Goal: Task Accomplishment & Management: Use online tool/utility

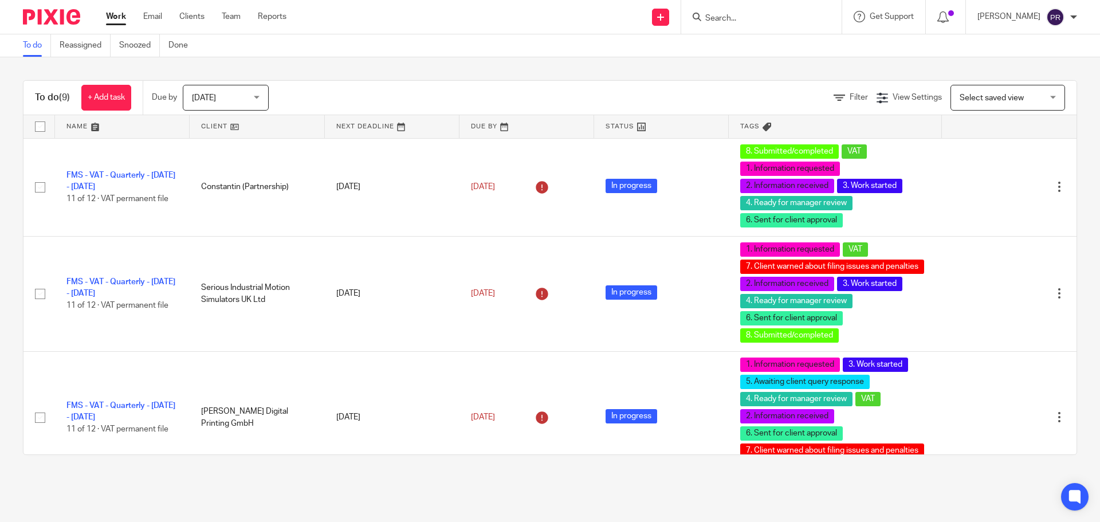
click at [740, 16] on input "Search" at bounding box center [755, 19] width 103 height 10
type input "promontoria hur"
click at [771, 47] on link at bounding box center [773, 44] width 142 height 17
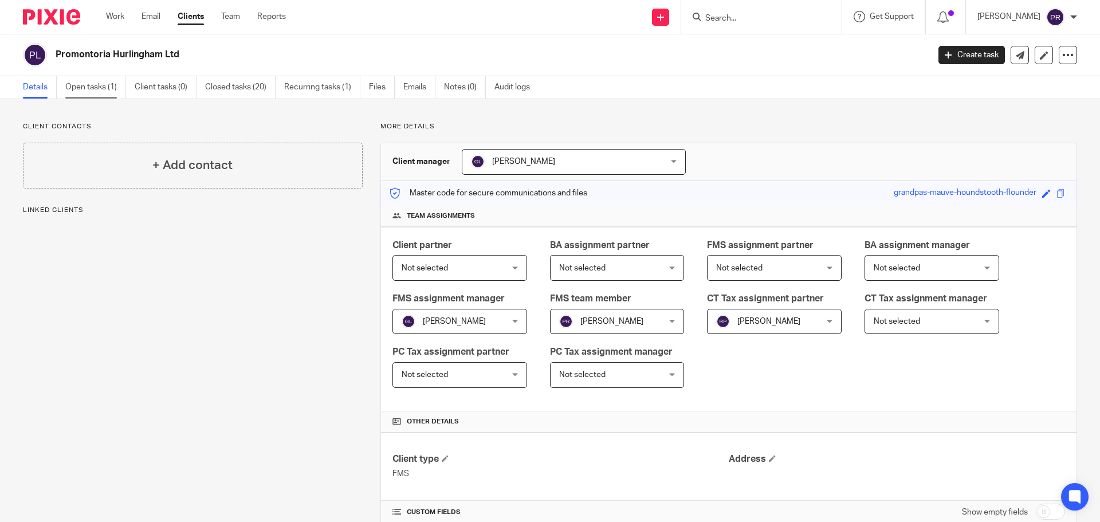
click at [95, 91] on link "Open tasks (1)" at bounding box center [95, 87] width 61 height 22
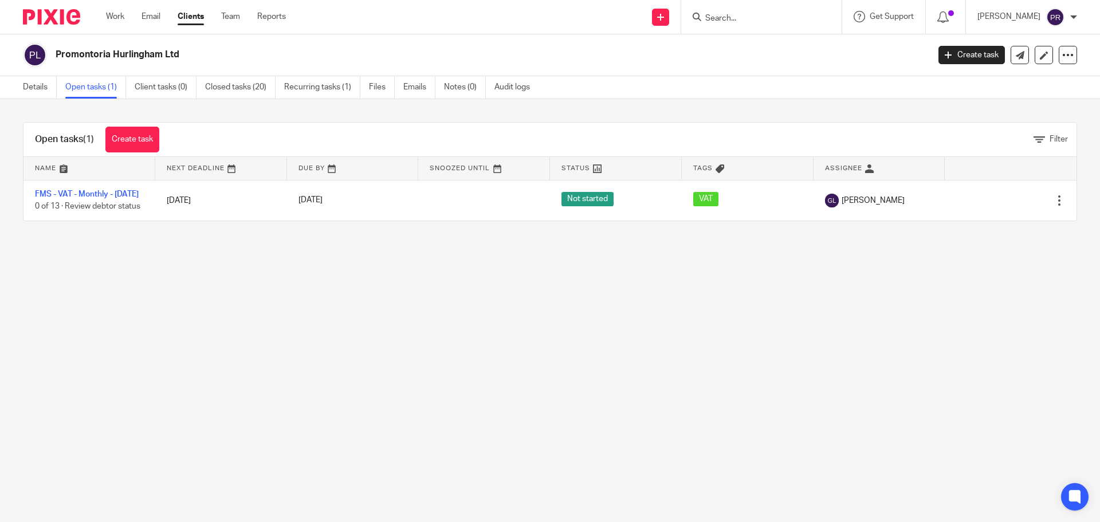
click at [359, 287] on main "Promontoria Hurlingham Ltd Create task Update from Companies House Export data …" at bounding box center [550, 261] width 1100 height 522
click at [316, 254] on main "Promontoria Hurlingham Ltd Create task Update from Companies House Export data …" at bounding box center [550, 261] width 1100 height 522
click at [315, 252] on main "Promontoria Hurlingham Ltd Create task Update from Companies House Export data …" at bounding box center [550, 261] width 1100 height 522
click at [258, 104] on div "Open tasks (1) Create task Filter Name Next Deadline Due By Snoozed Until Statu…" at bounding box center [550, 171] width 1100 height 145
click at [91, 302] on main "Promontoria Hurlingham Ltd Create task Update from Companies House Export data …" at bounding box center [550, 261] width 1100 height 522
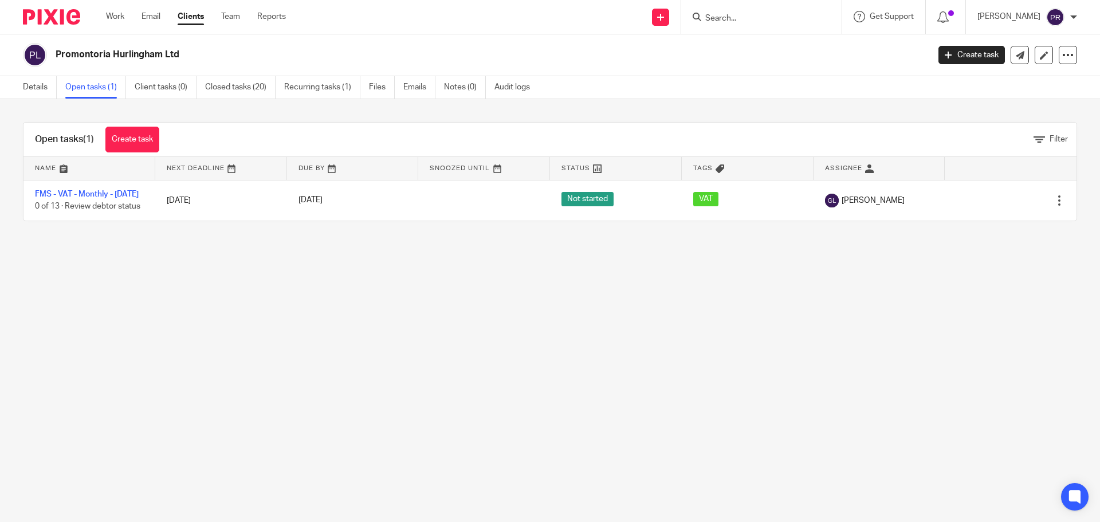
click at [168, 272] on main "Promontoria Hurlingham Ltd Create task Update from Companies House Export data …" at bounding box center [550, 261] width 1100 height 522
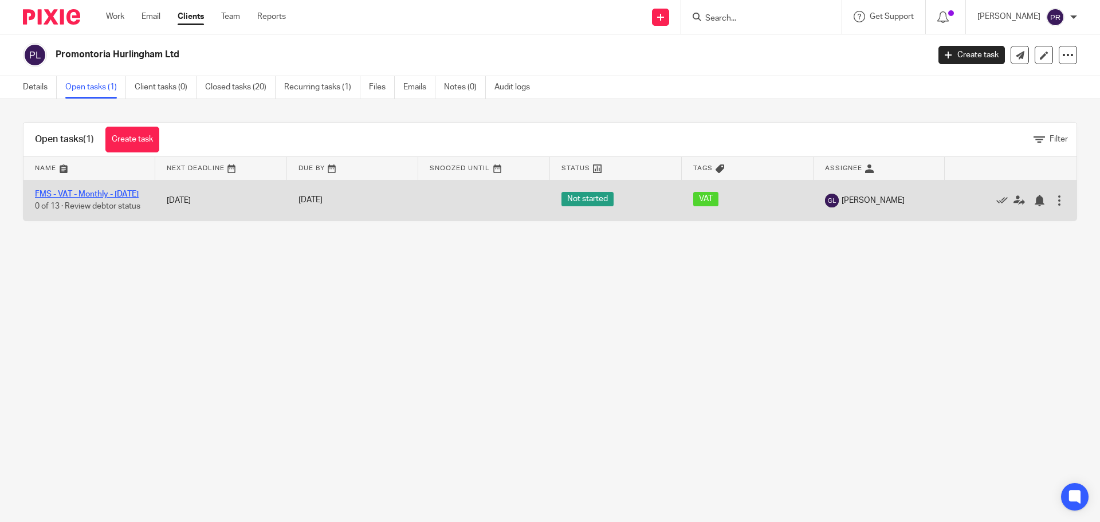
click at [97, 198] on link "FMS - VAT - Monthly - September 2025" at bounding box center [87, 194] width 104 height 8
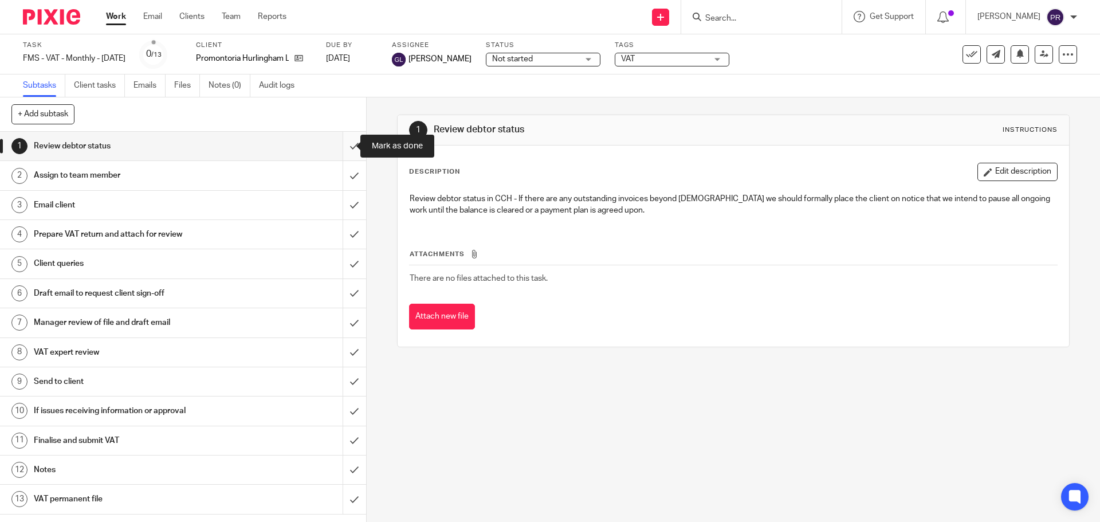
click at [337, 144] on input "submit" at bounding box center [183, 146] width 366 height 29
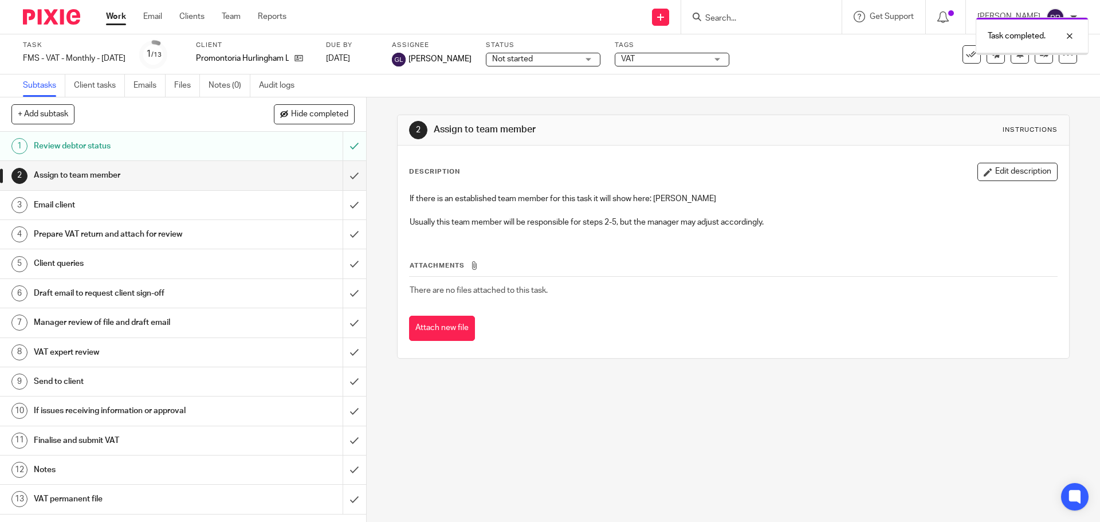
click at [345, 174] on input "submit" at bounding box center [183, 175] width 366 height 29
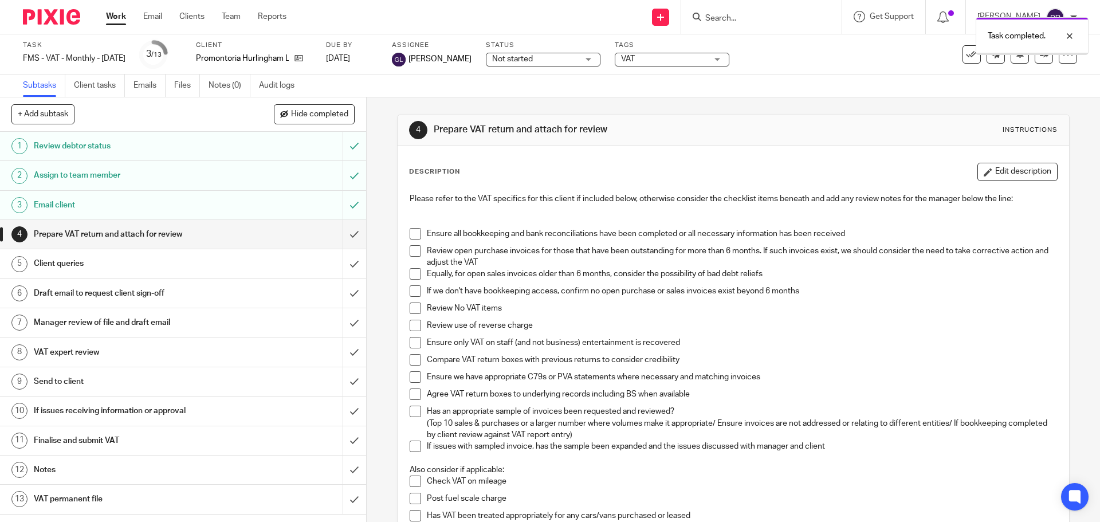
click at [211, 228] on h1 "Prepare VAT return and attach for review" at bounding box center [133, 234] width 198 height 17
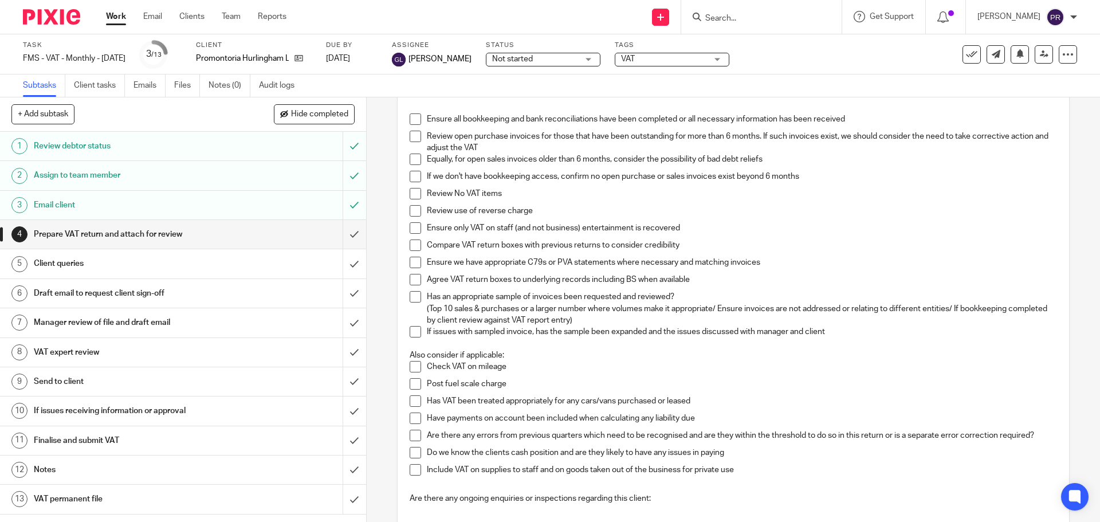
scroll to position [57, 0]
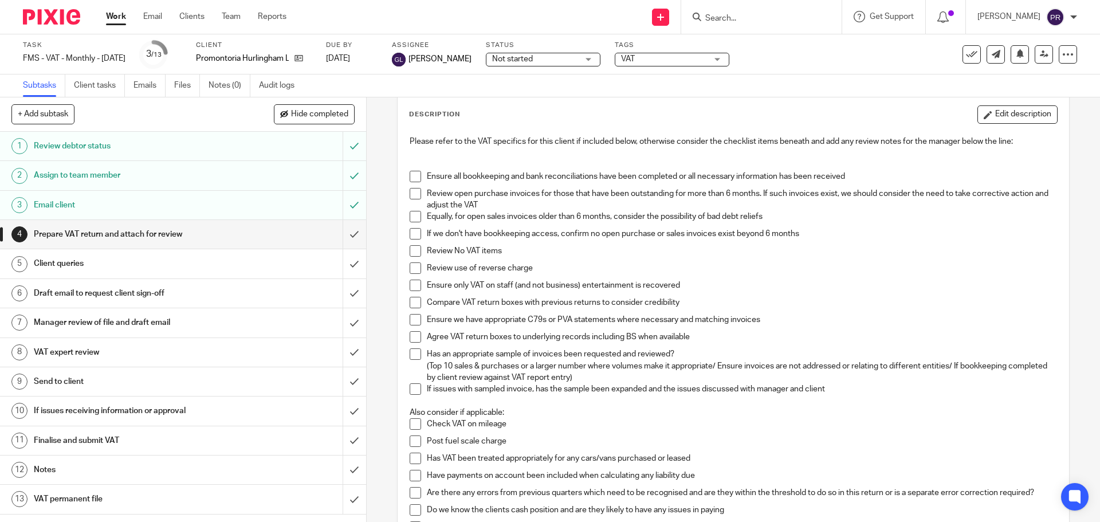
click at [416, 178] on span at bounding box center [415, 176] width 11 height 11
click at [416, 192] on span at bounding box center [415, 193] width 11 height 11
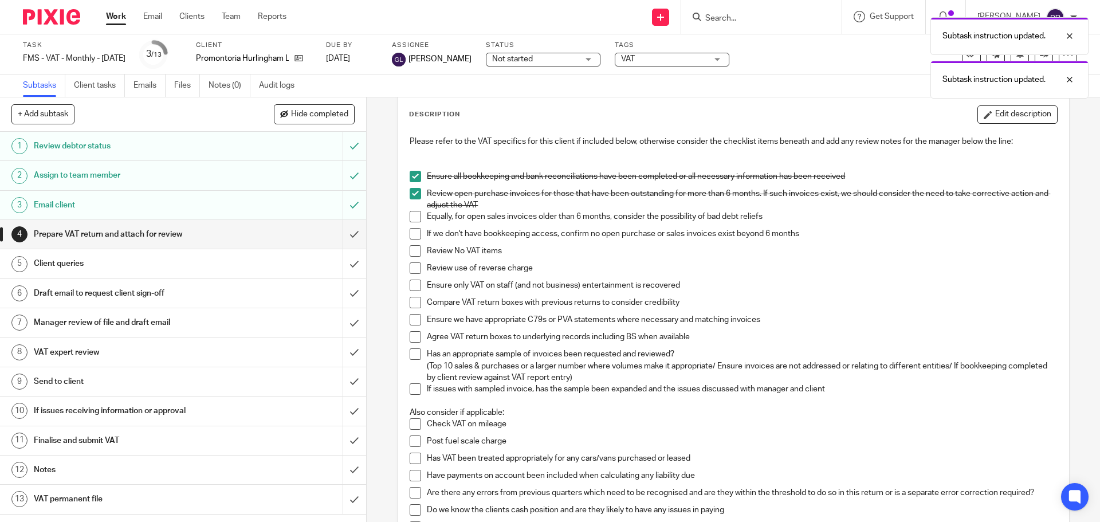
click at [414, 216] on span at bounding box center [415, 216] width 11 height 11
click at [414, 230] on span at bounding box center [415, 233] width 11 height 11
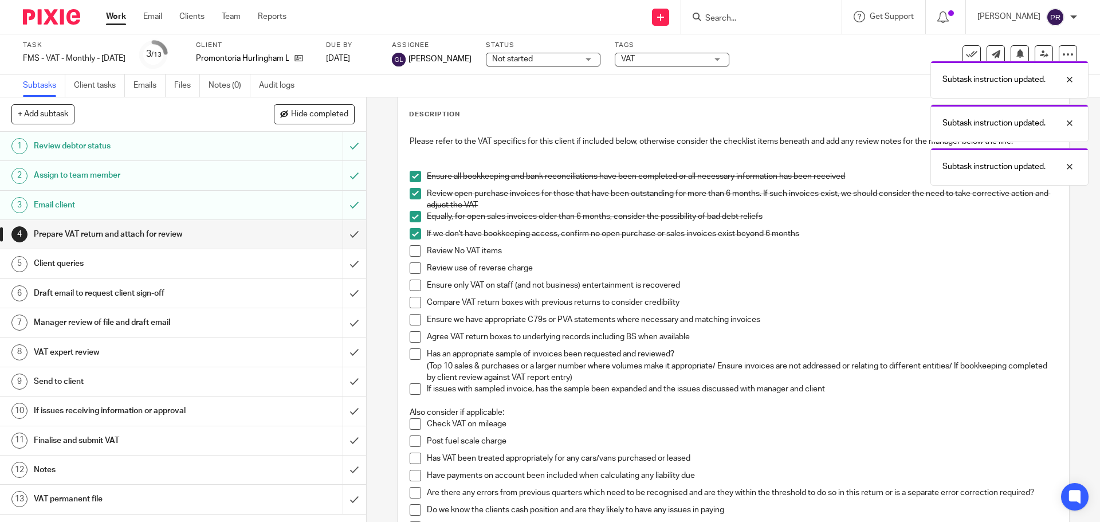
click at [412, 249] on span at bounding box center [415, 250] width 11 height 11
click at [412, 271] on span at bounding box center [415, 267] width 11 height 11
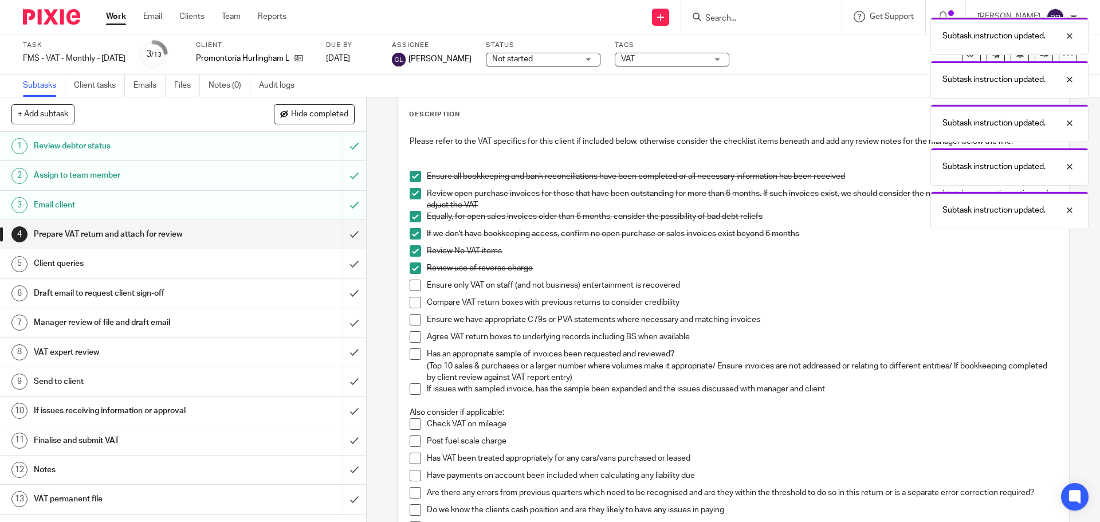
click at [414, 288] on span at bounding box center [415, 285] width 11 height 11
click at [419, 303] on li "Compare VAT return boxes with previous returns to consider credibility" at bounding box center [733, 305] width 647 height 17
click at [413, 309] on li "Compare VAT return boxes with previous returns to consider credibility" at bounding box center [733, 305] width 647 height 17
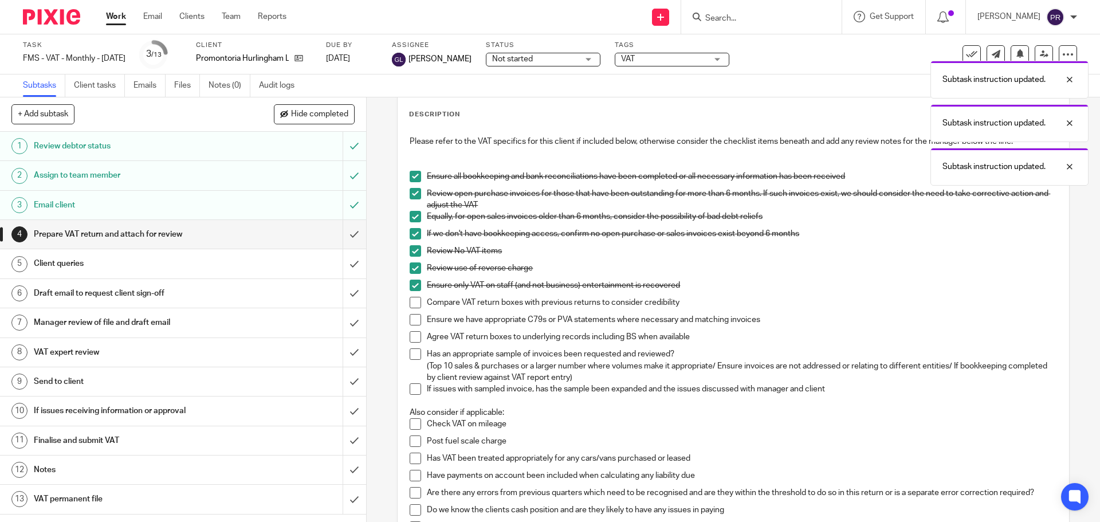
click at [410, 305] on span at bounding box center [415, 302] width 11 height 11
click at [410, 324] on span at bounding box center [415, 319] width 11 height 11
click at [414, 340] on span at bounding box center [415, 336] width 11 height 11
click at [413, 354] on span at bounding box center [415, 353] width 11 height 11
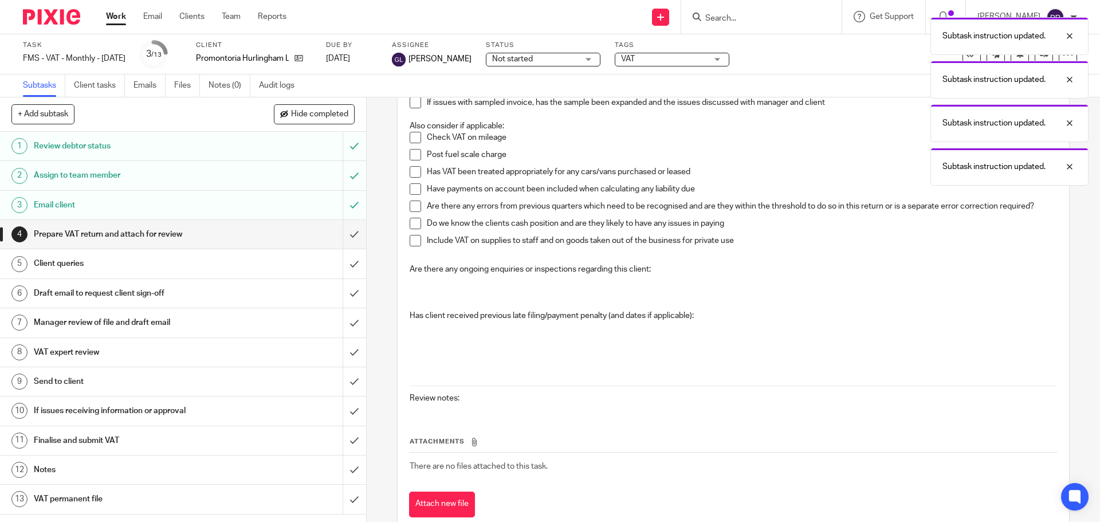
scroll to position [374, 0]
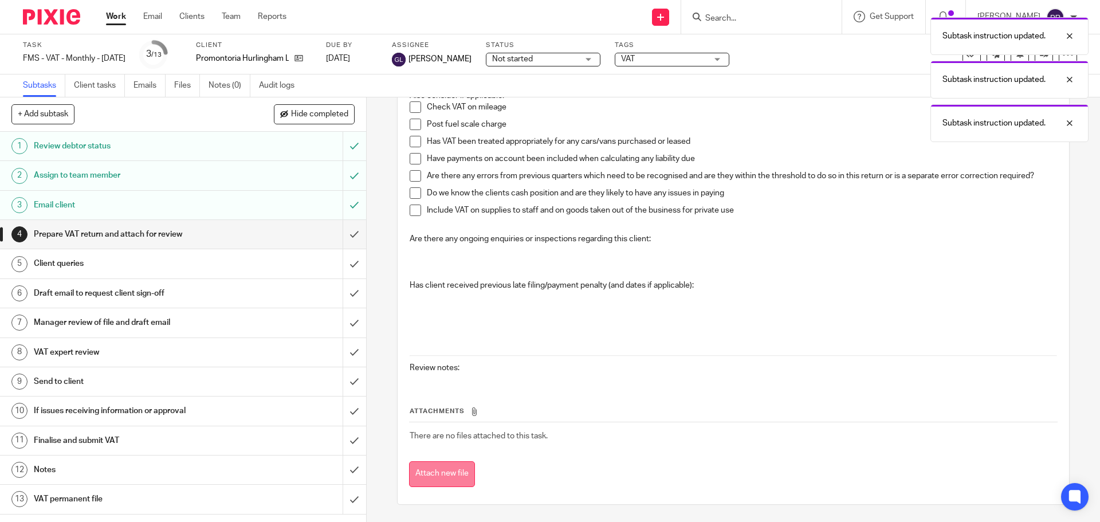
click at [443, 472] on button "Attach new file" at bounding box center [442, 474] width 66 height 26
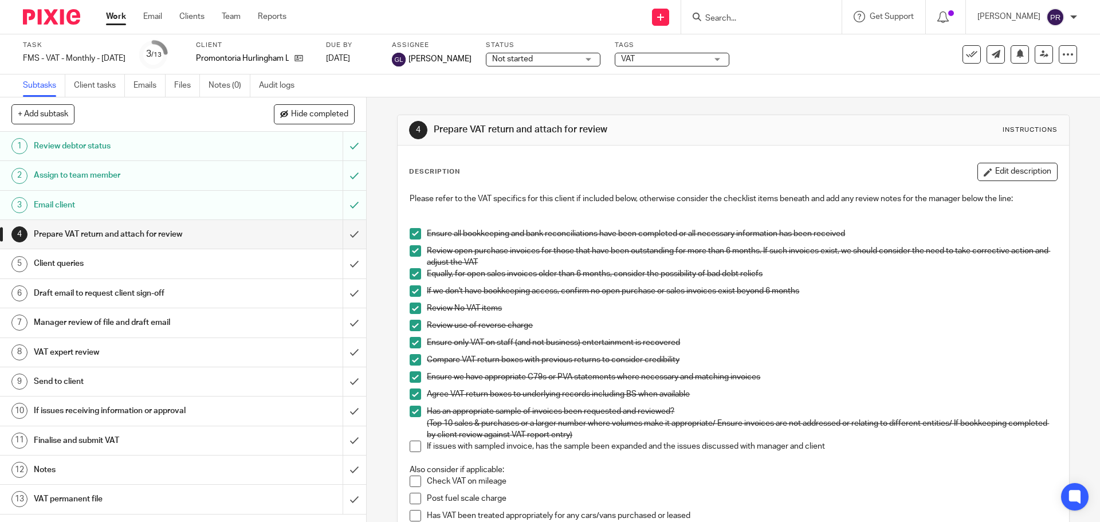
scroll to position [402, 0]
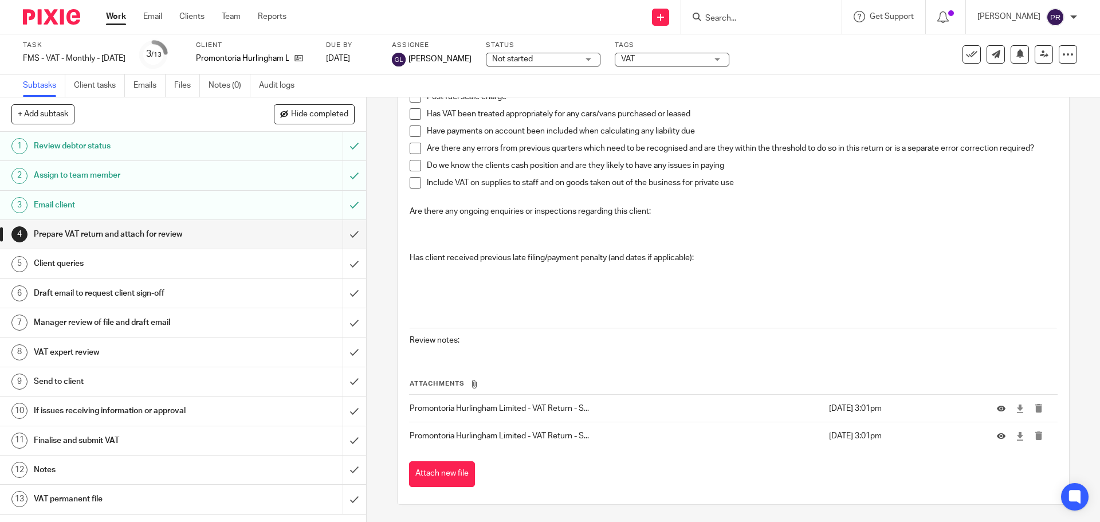
click at [558, 337] on p "Review notes:" at bounding box center [733, 340] width 647 height 11
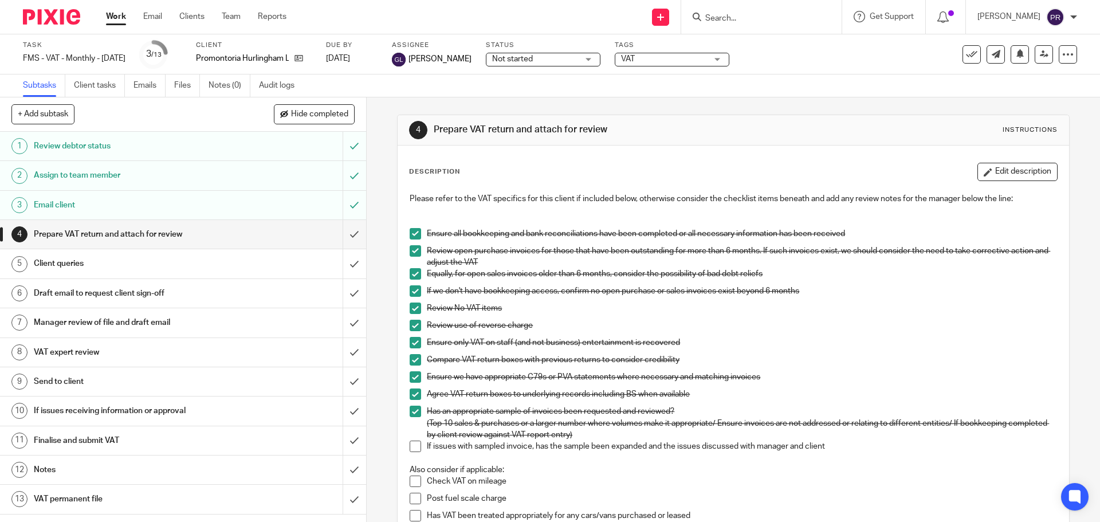
click at [1003, 175] on button "Edit description" at bounding box center [1017, 172] width 80 height 18
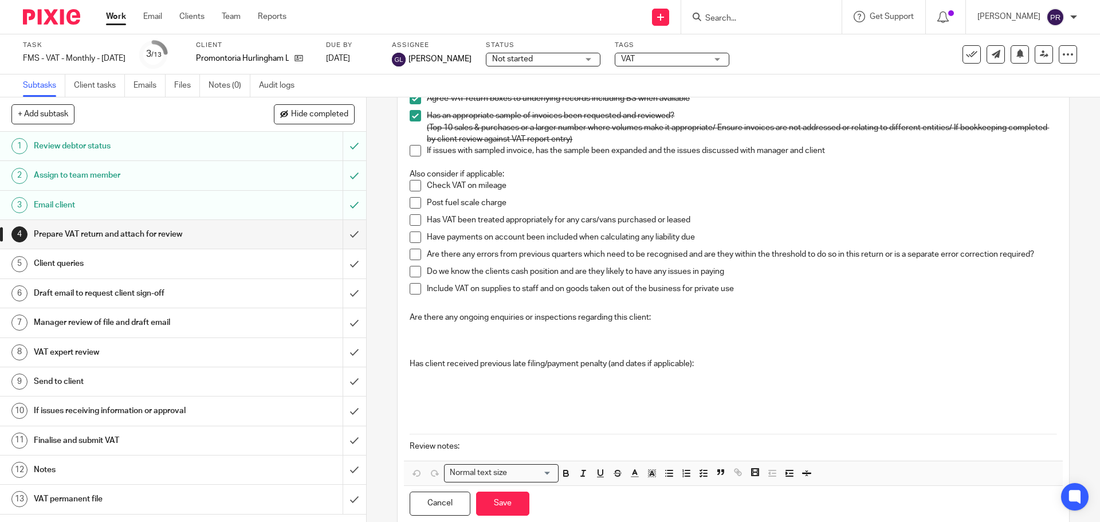
scroll to position [321, 0]
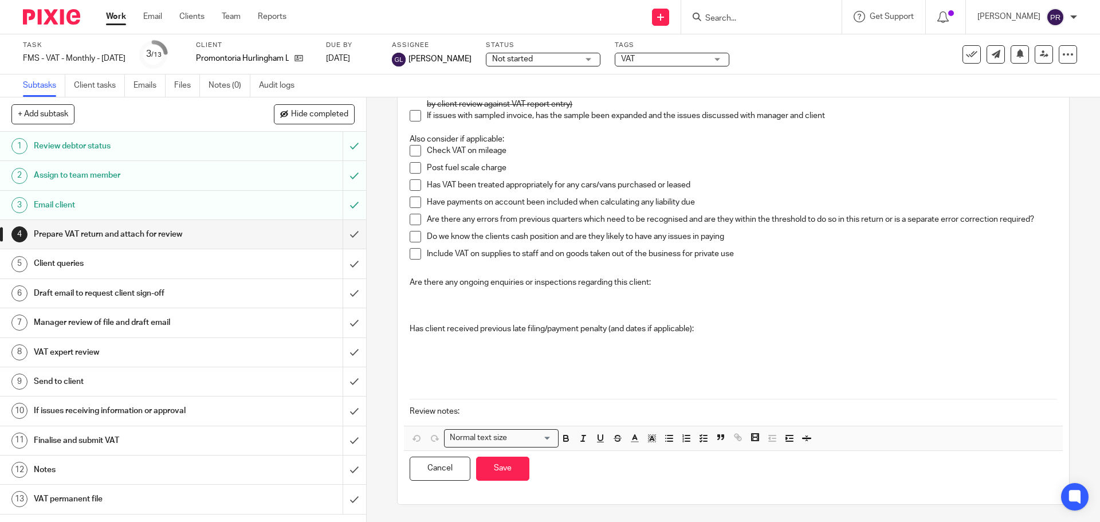
click at [523, 410] on p "Review notes:" at bounding box center [733, 411] width 647 height 11
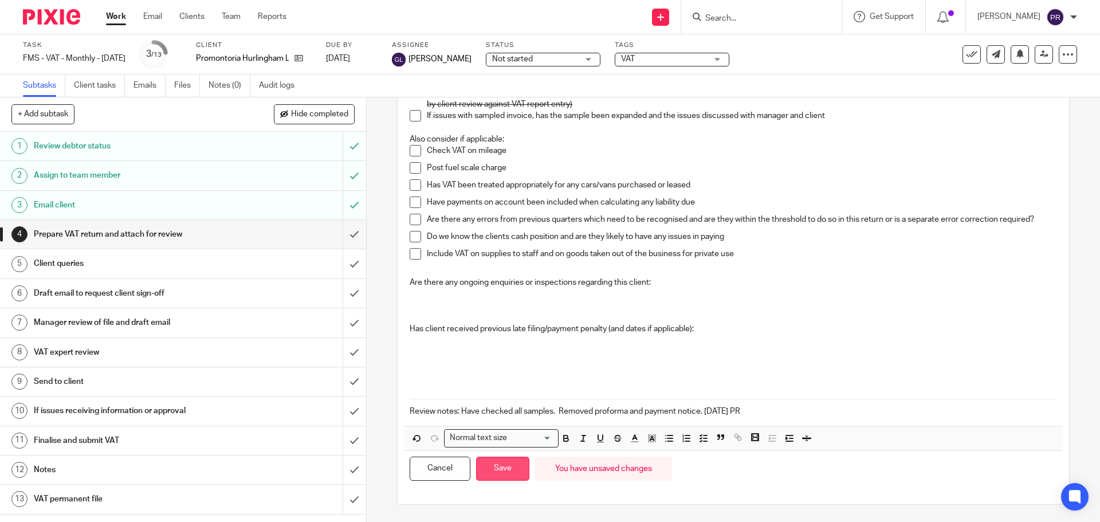
click at [510, 470] on button "Save" at bounding box center [502, 469] width 53 height 25
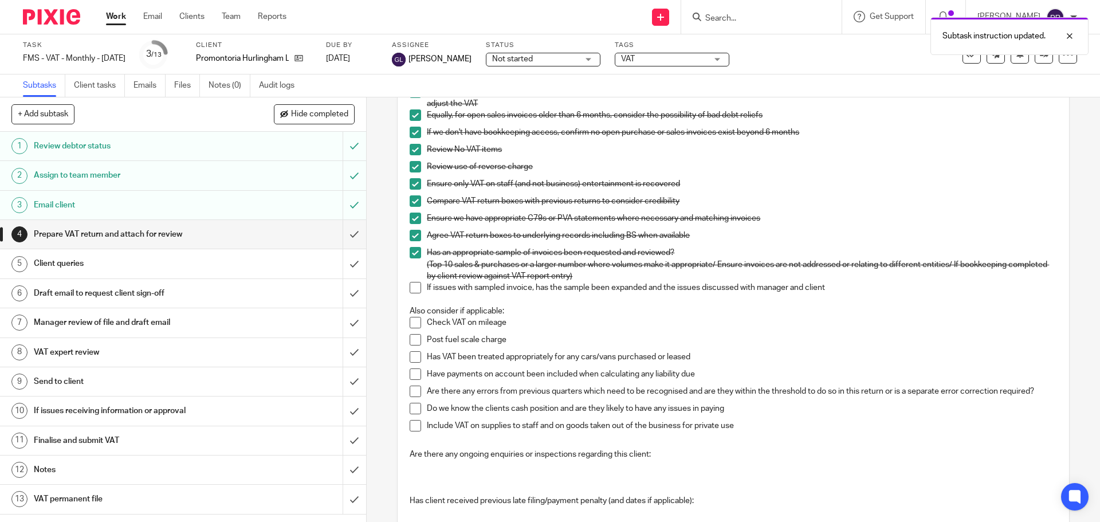
scroll to position [0, 0]
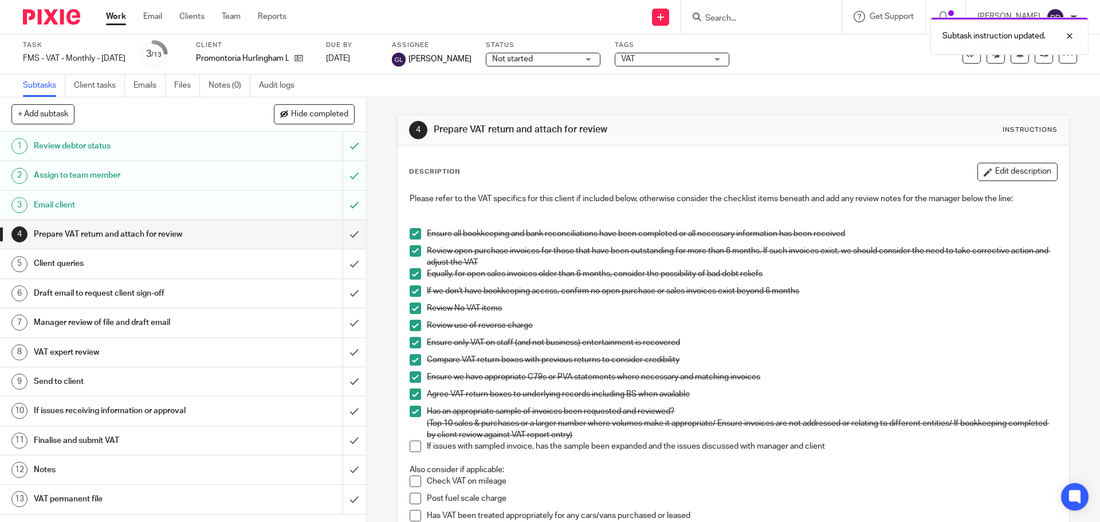
click at [564, 61] on span "Not started" at bounding box center [535, 59] width 86 height 12
click at [650, 52] on div "Subtask instruction updated." at bounding box center [819, 33] width 539 height 44
click at [649, 57] on span "VAT" at bounding box center [664, 59] width 86 height 12
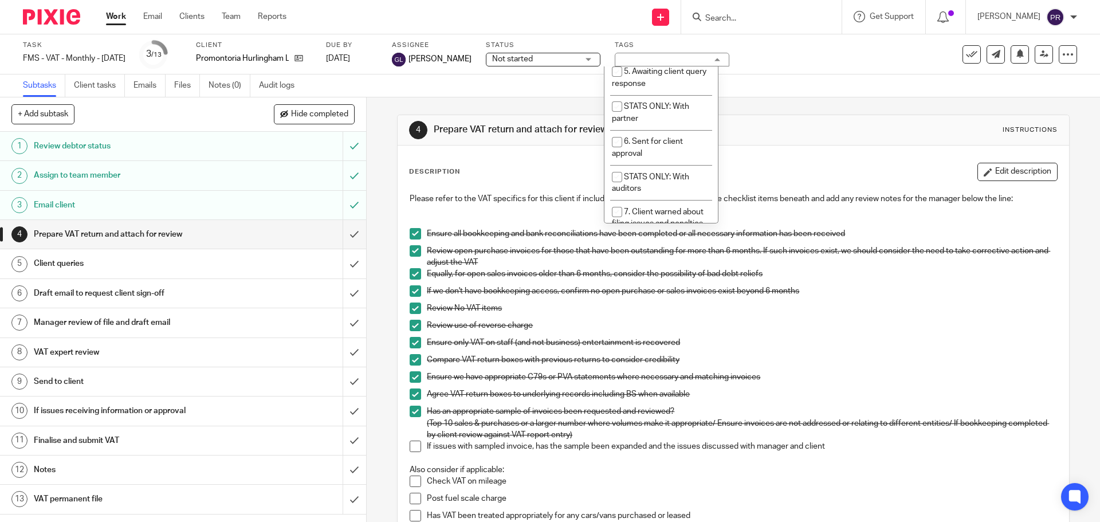
scroll to position [172, 0]
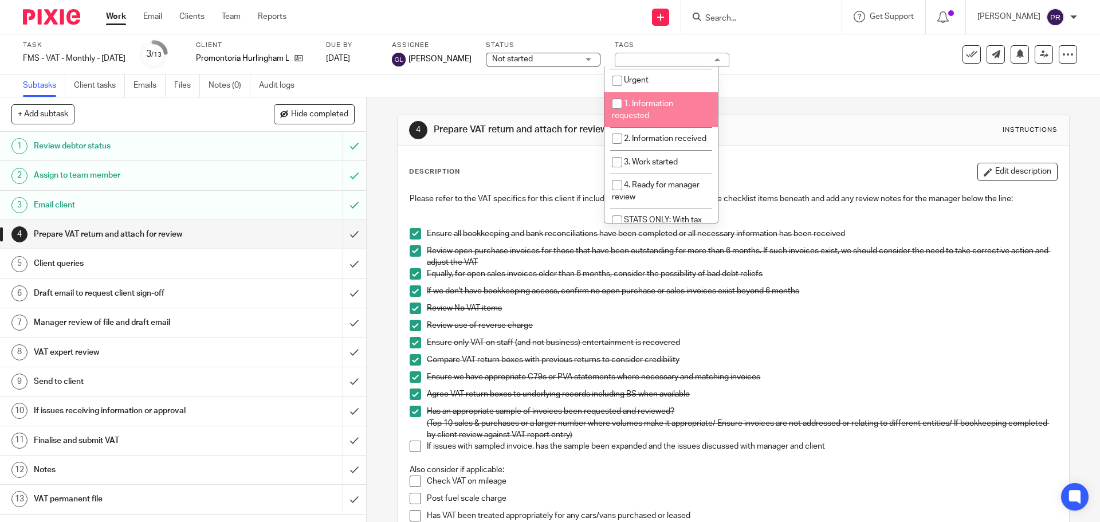
click at [665, 108] on li "1. Information requested" at bounding box center [660, 109] width 113 height 35
checkbox input "true"
click at [660, 144] on li "2. Information received" at bounding box center [660, 138] width 113 height 23
checkbox input "true"
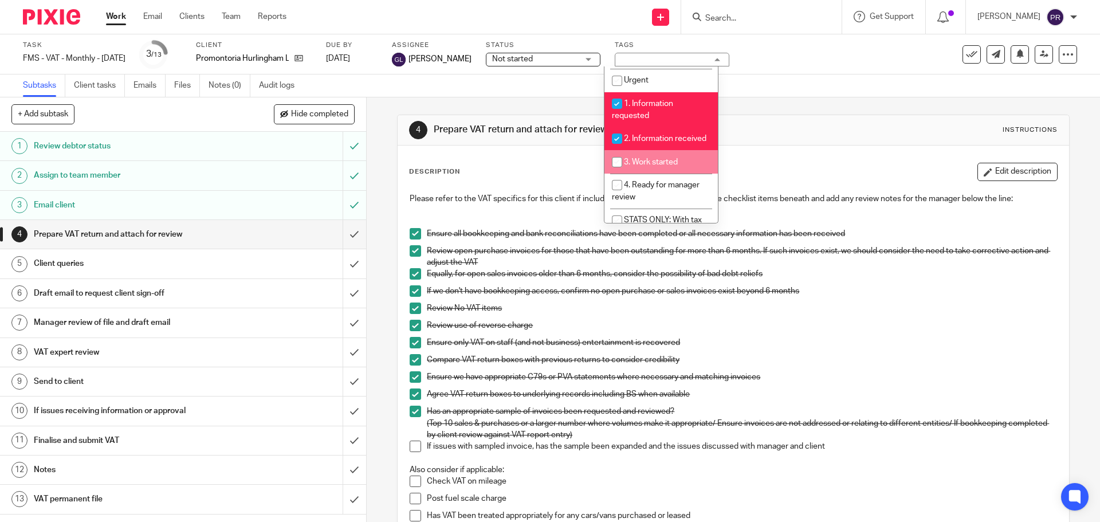
click at [658, 166] on span "3. Work started" at bounding box center [651, 162] width 54 height 8
checkbox input "true"
click at [655, 194] on span "4. Ready for manager review" at bounding box center [656, 191] width 88 height 20
checkbox input "true"
click at [807, 82] on div "Subtasks Client tasks Emails Files Notes (0) Audit logs" at bounding box center [550, 85] width 1100 height 23
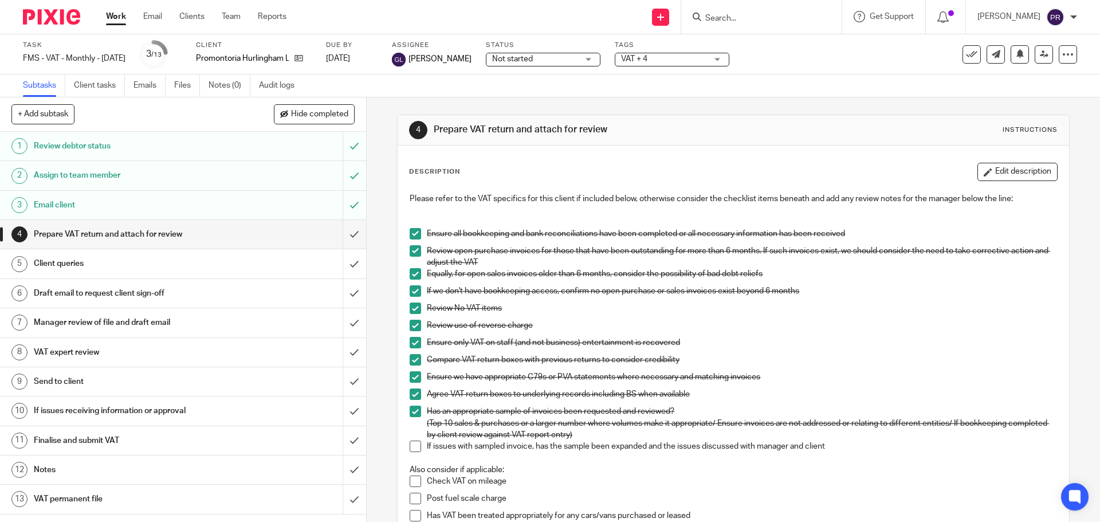
click at [557, 58] on span "Not started" at bounding box center [535, 59] width 86 height 12
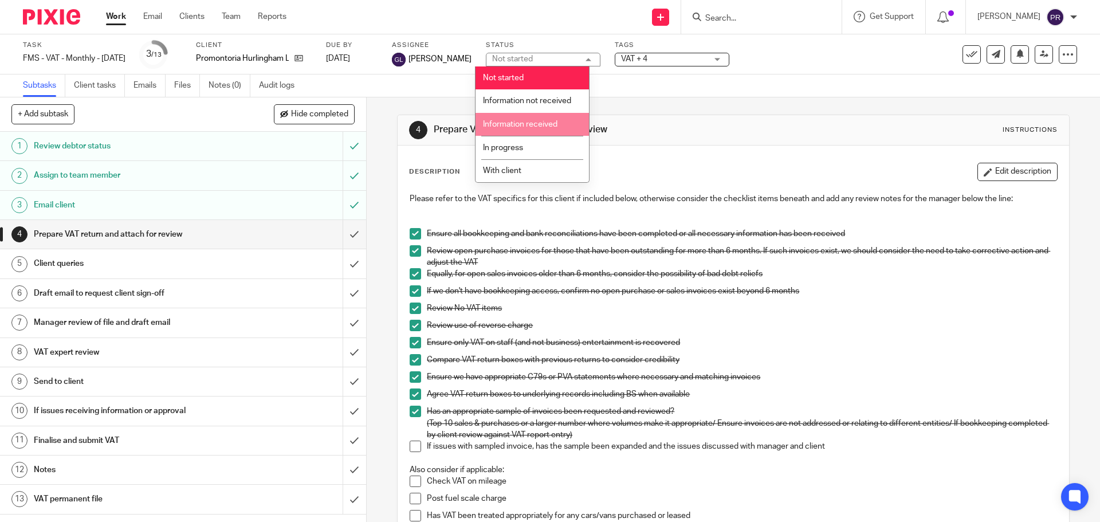
scroll to position [115, 0]
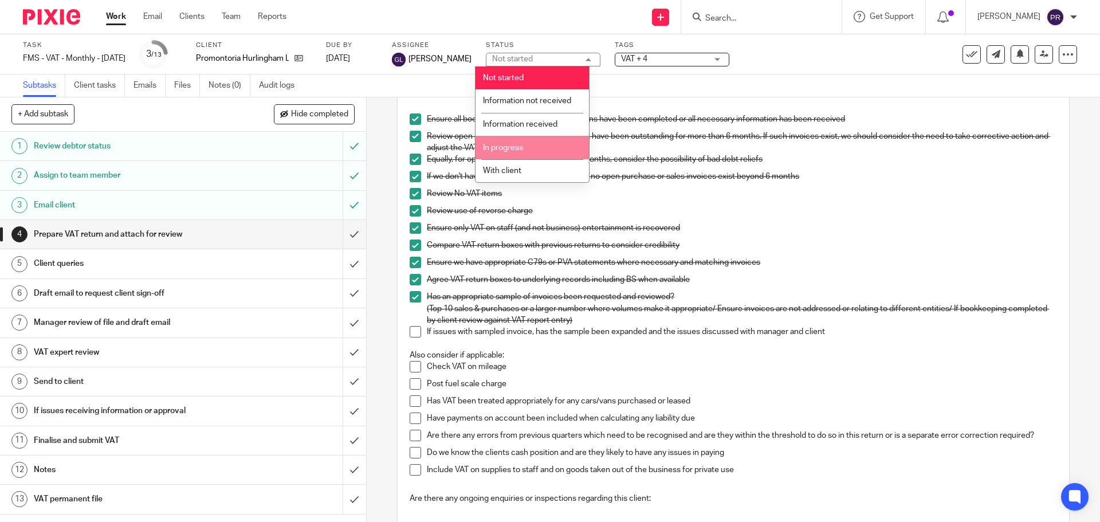
click at [533, 150] on li "In progress" at bounding box center [532, 147] width 113 height 23
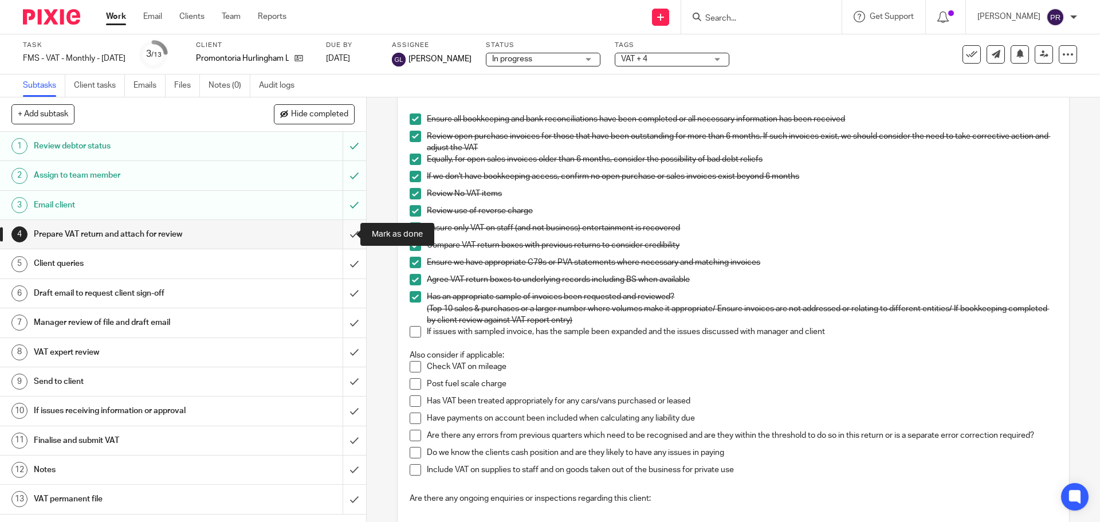
click at [340, 232] on input "submit" at bounding box center [183, 234] width 366 height 29
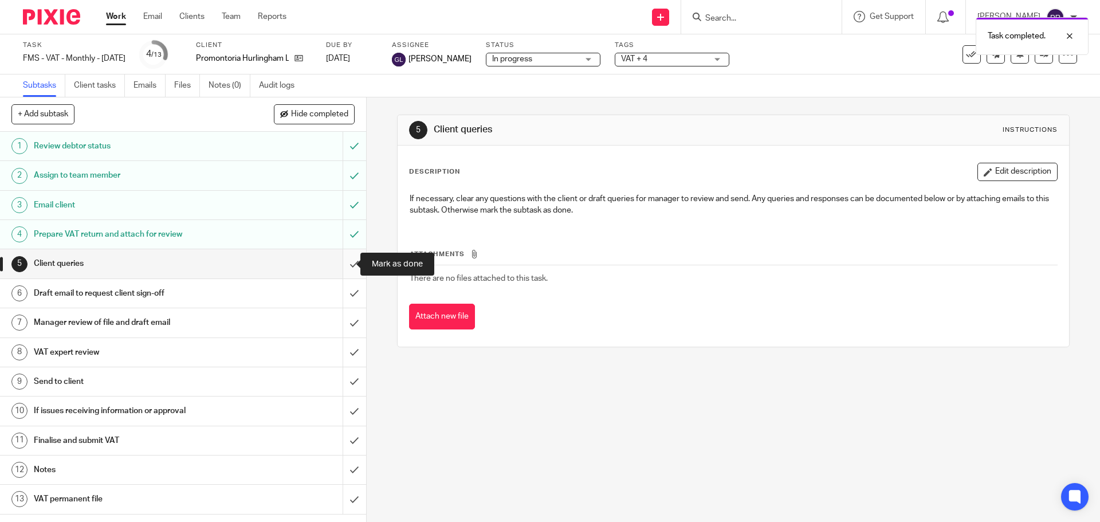
click at [347, 261] on input "submit" at bounding box center [183, 263] width 366 height 29
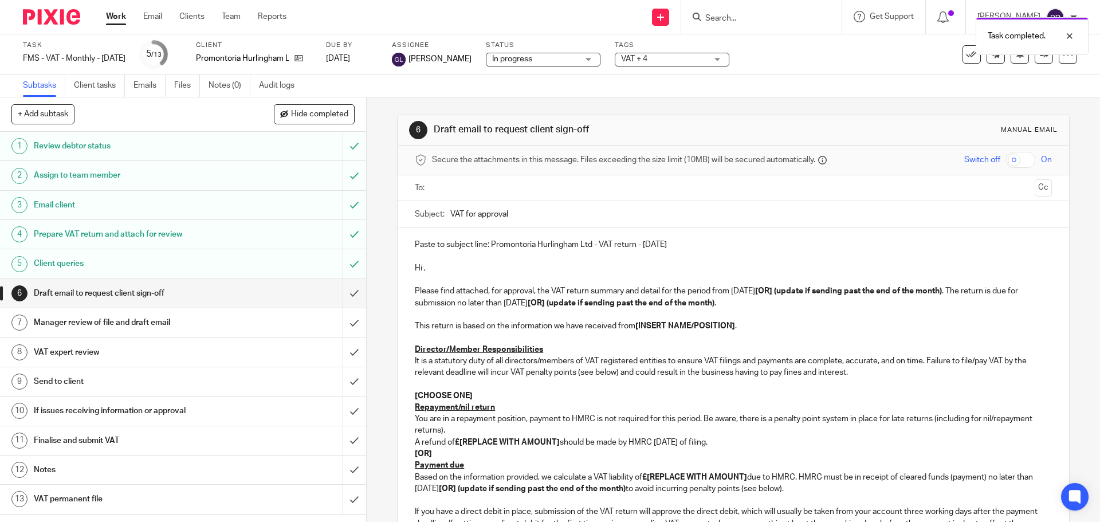
click at [211, 294] on h1 "Draft email to request client sign-off" at bounding box center [133, 293] width 198 height 17
click at [694, 239] on p "Paste to subject line: Promontoria Hurlingham Ltd - VAT return - [DATE]" at bounding box center [733, 244] width 636 height 11
click at [704, 243] on p "Paste to subject line: Promontoria Hurlingham Ltd - VAT return - [DATE]" at bounding box center [733, 244] width 636 height 11
click at [788, 288] on p "Please find attached, for approval, the VAT return summary and detail for the p…" at bounding box center [733, 296] width 636 height 23
click at [789, 290] on p "Please find attached, for approval, the VAT return summary and detail for the p…" at bounding box center [733, 296] width 636 height 23
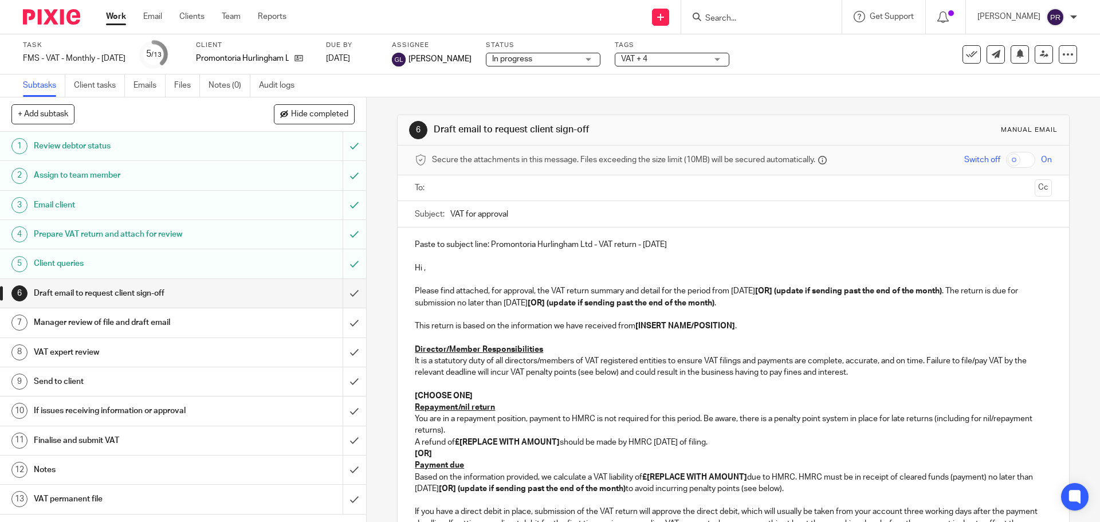
drag, startPoint x: 792, startPoint y: 289, endPoint x: 980, endPoint y: 294, distance: 188.6
click at [980, 294] on p "Please find attached, for approval, the VAT return summary and detail for the p…" at bounding box center [733, 296] width 636 height 23
click at [577, 304] on strong "[OR] (update if sending past the end of the month)" at bounding box center [734, 296] width 638 height 19
click at [579, 302] on strong "[OR] (update if sending past the end of the month)" at bounding box center [734, 296] width 638 height 19
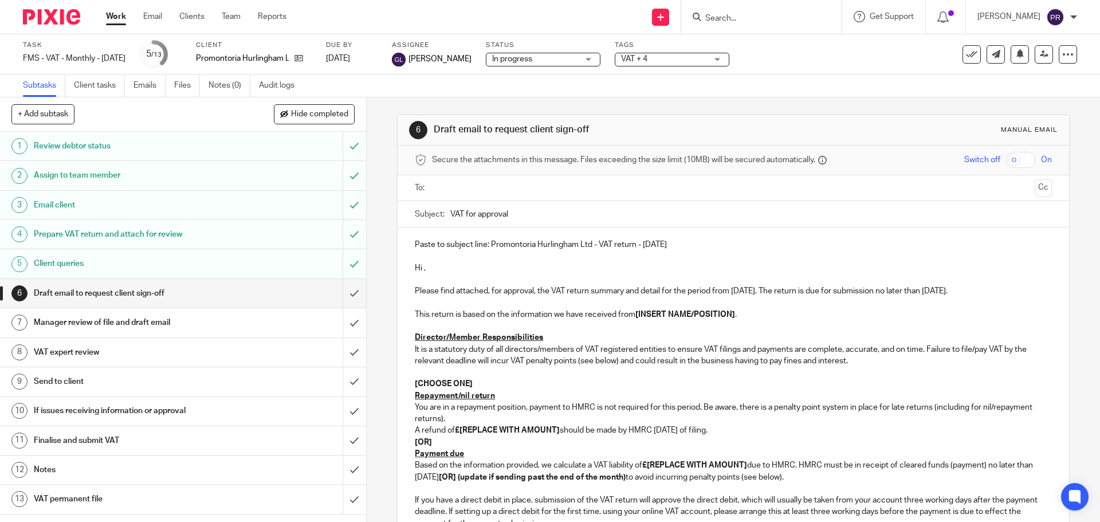
click at [465, 268] on p "Hi ," at bounding box center [733, 267] width 636 height 11
drag, startPoint x: 736, startPoint y: 312, endPoint x: 635, endPoint y: 316, distance: 100.9
click at [635, 316] on p "This return is based on the information we have received from [INSERT NAME/POSI…" at bounding box center [733, 314] width 636 height 11
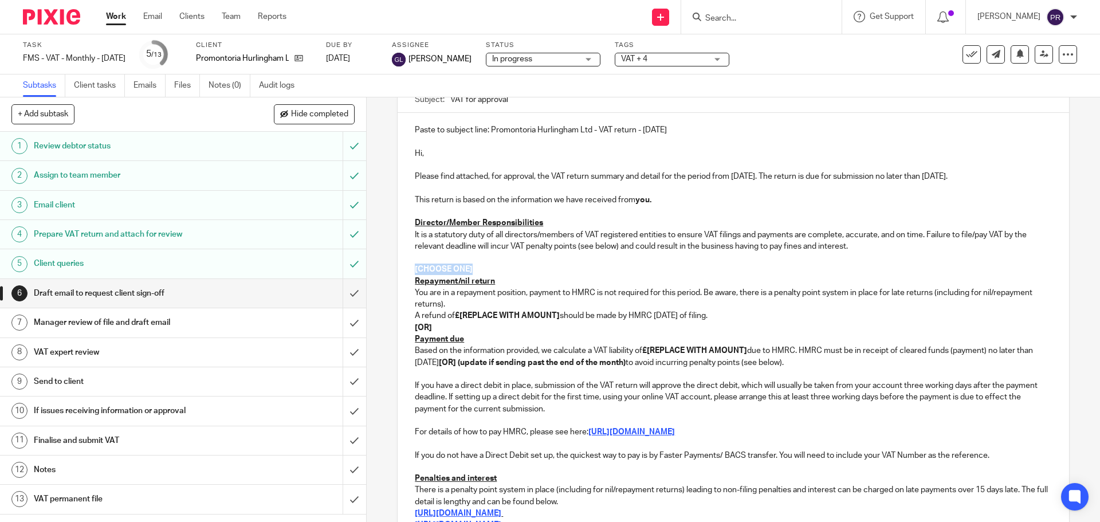
drag, startPoint x: 487, startPoint y: 268, endPoint x: 405, endPoint y: 266, distance: 81.9
click at [405, 266] on div "Paste to subject line: Promontoria Hurlingham Ltd - VAT return - September 2025…" at bounding box center [733, 355] width 671 height 485
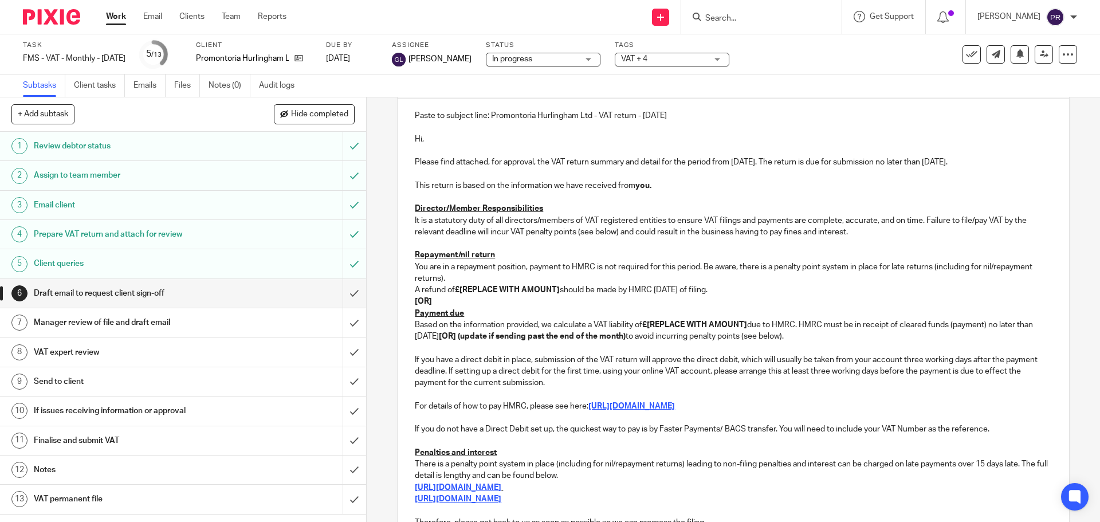
scroll to position [186, 0]
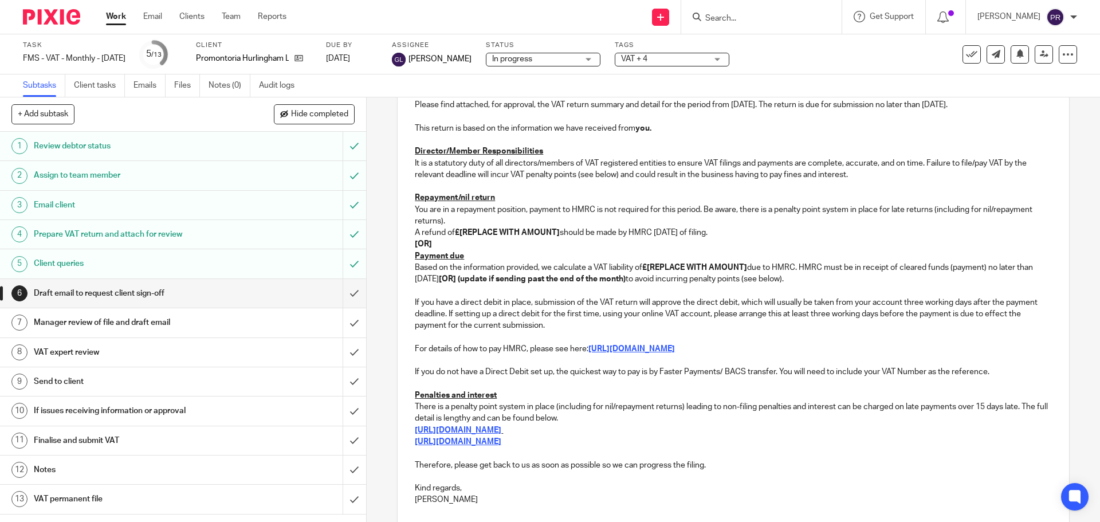
click at [558, 235] on p "A refund of £[REPLACE WITH AMOUNT] should be made by HMRC within 6 weeks of fil…" at bounding box center [733, 232] width 636 height 11
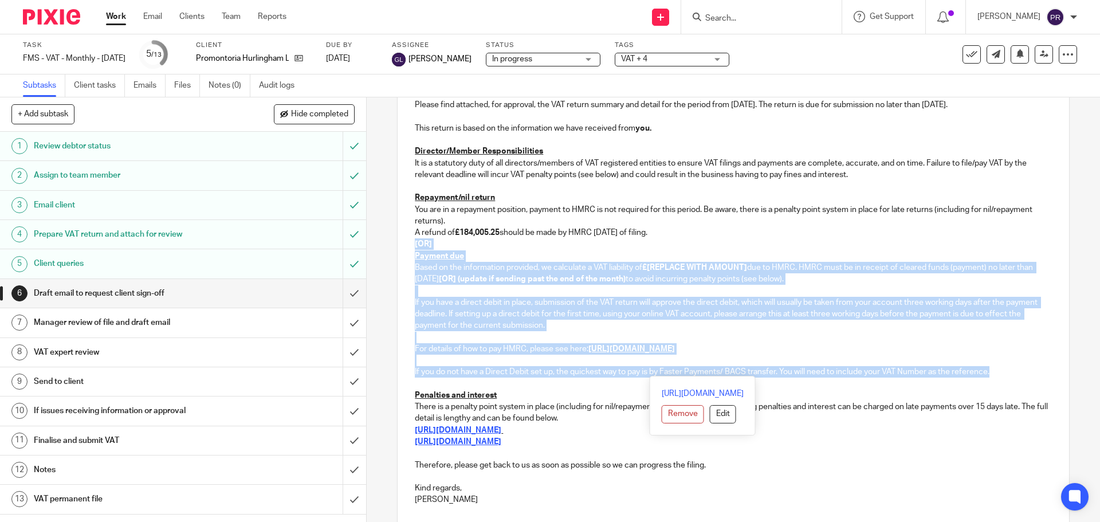
drag, startPoint x: 411, startPoint y: 244, endPoint x: 1010, endPoint y: 376, distance: 613.0
click at [1010, 376] on div "Paste to subject line: Promontoria Hurlingham Ltd - VAT return - September 2025…" at bounding box center [733, 277] width 671 height 473
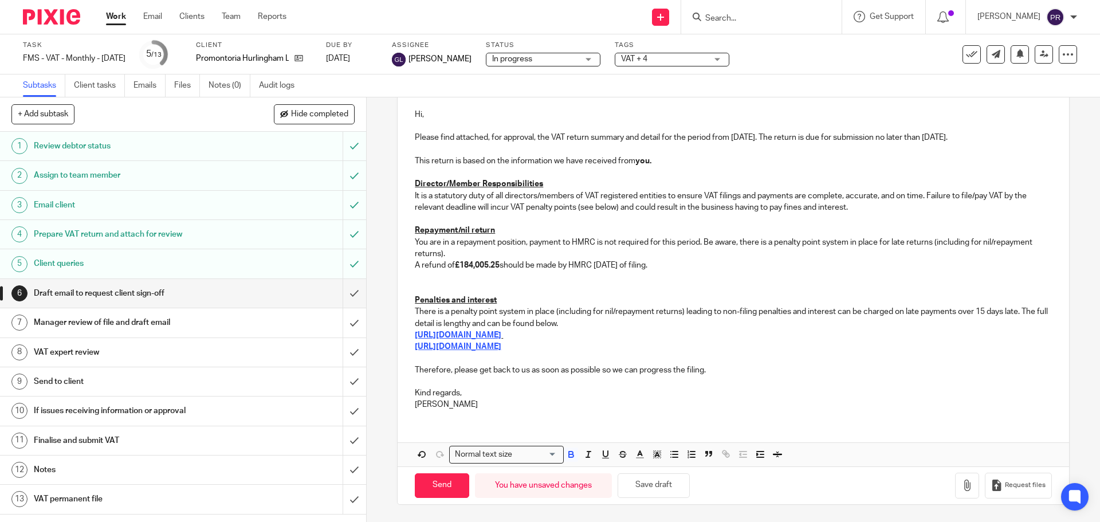
scroll to position [142, 0]
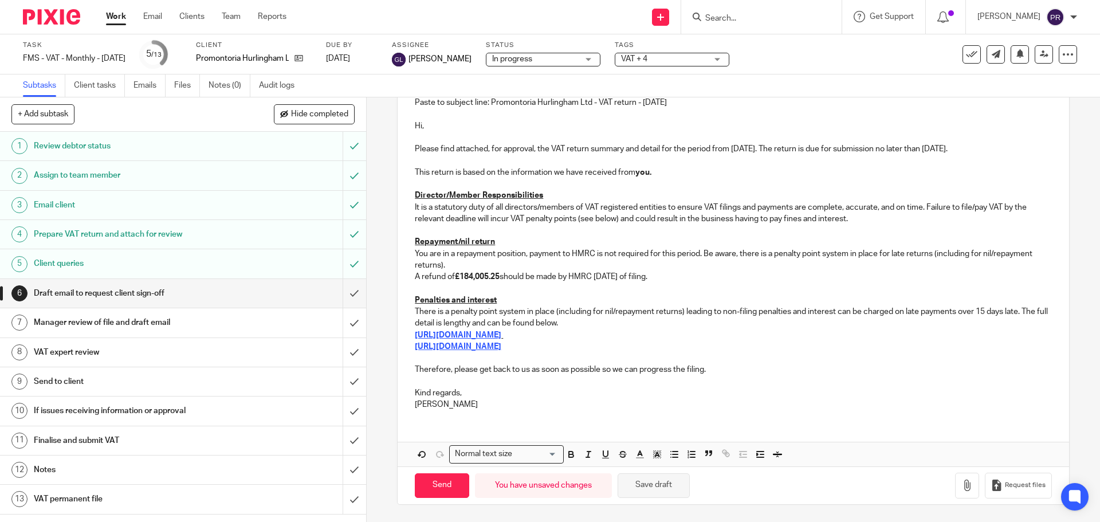
click at [662, 485] on button "Save draft" at bounding box center [654, 485] width 72 height 25
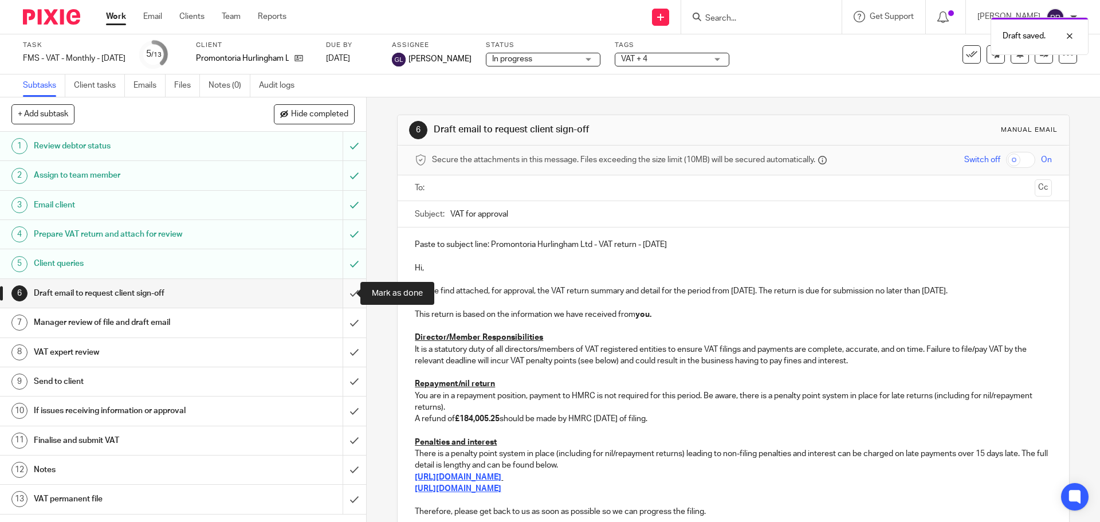
click at [344, 291] on input "submit" at bounding box center [183, 293] width 366 height 29
